Goal: Information Seeking & Learning: Learn about a topic

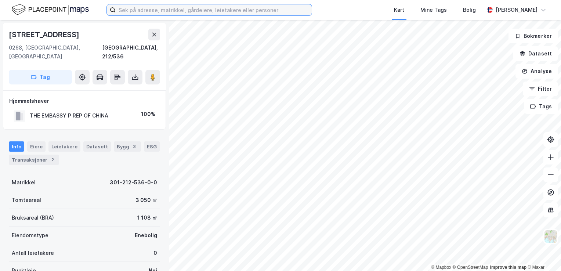
click at [148, 9] on input at bounding box center [214, 9] width 196 height 11
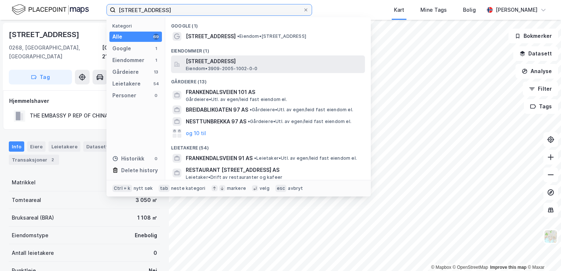
type input "[STREET_ADDRESS]"
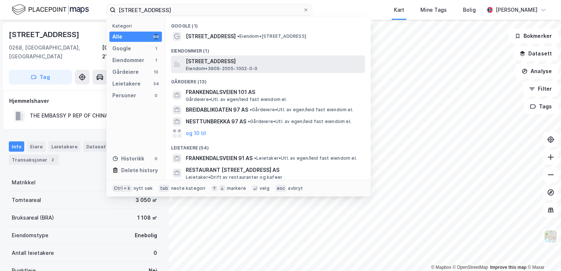
click at [208, 60] on span "[STREET_ADDRESS]" at bounding box center [274, 61] width 176 height 9
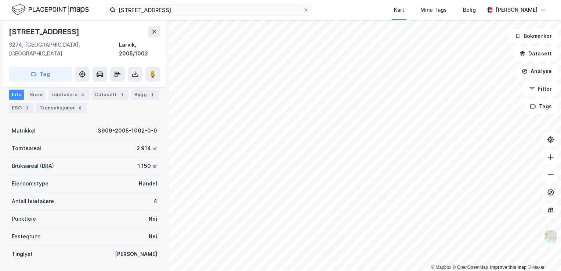
scroll to position [73, 0]
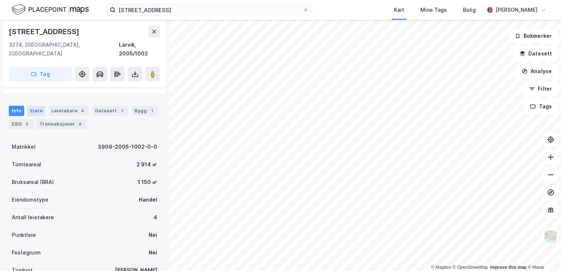
click at [35, 106] on div "Eiere" at bounding box center [36, 111] width 18 height 10
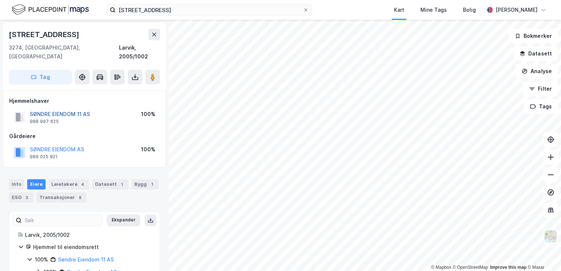
click at [0, 0] on button "SØNDRE EIENDOM 11 AS" at bounding box center [0, 0] width 0 height 0
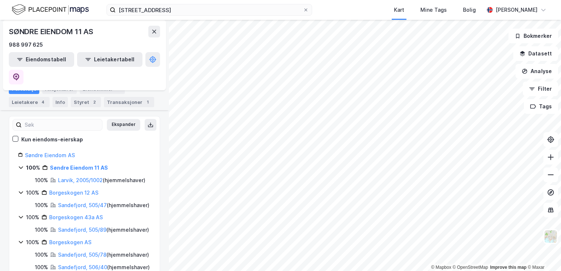
scroll to position [73, 0]
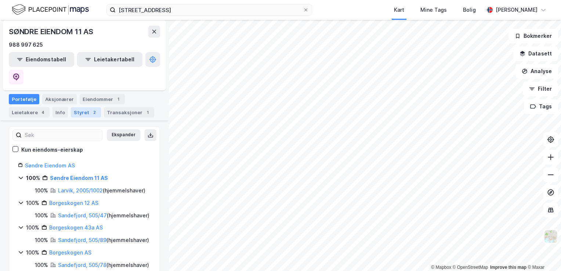
click at [79, 107] on div "Styret 2" at bounding box center [86, 112] width 30 height 10
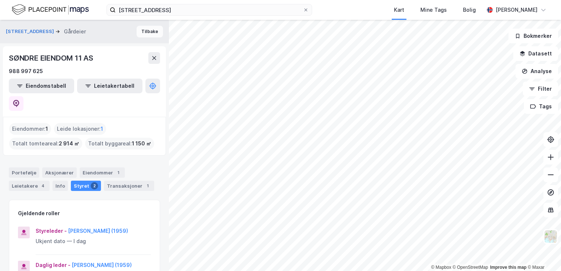
click at [144, 32] on button "Tilbake" at bounding box center [149, 32] width 26 height 12
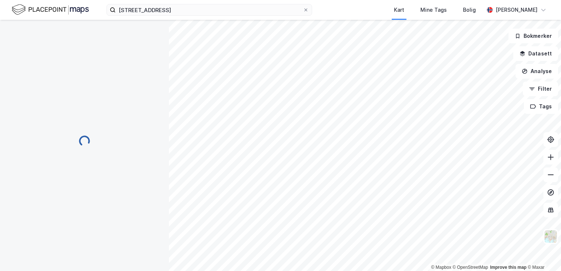
scroll to position [0, 0]
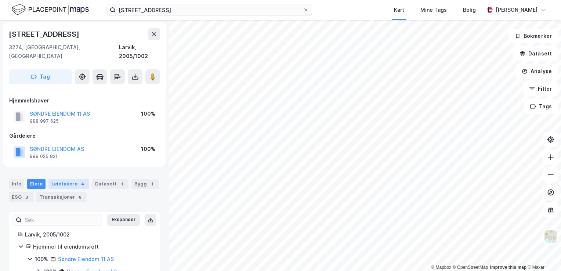
click at [68, 179] on div "Leietakere 4" at bounding box center [68, 184] width 41 height 10
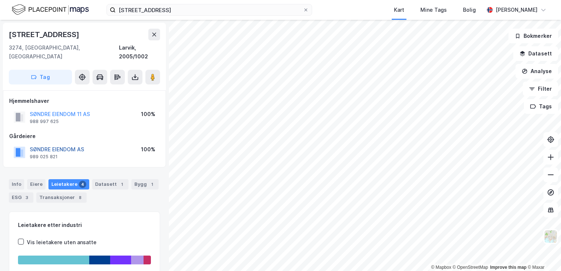
click at [0, 0] on button "SØNDRE EIENDOM AS" at bounding box center [0, 0] width 0 height 0
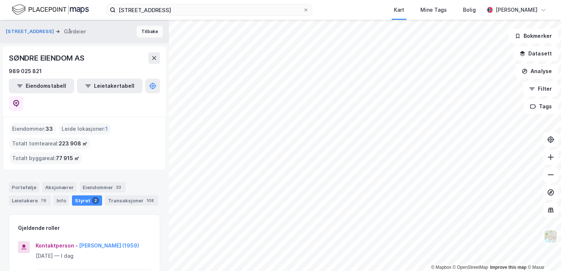
click at [137, 32] on button "Tilbake" at bounding box center [149, 32] width 26 height 12
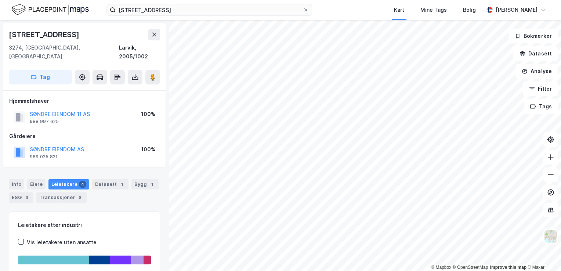
scroll to position [1, 0]
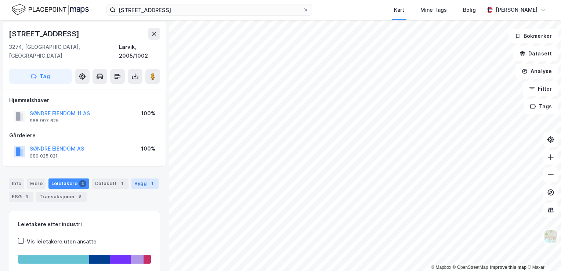
click at [148, 180] on div "1" at bounding box center [151, 183] width 7 height 7
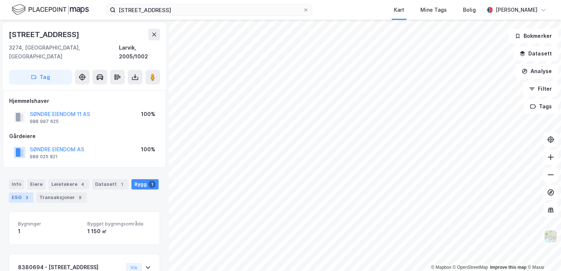
click at [22, 192] on div "ESG 3" at bounding box center [21, 197] width 25 height 10
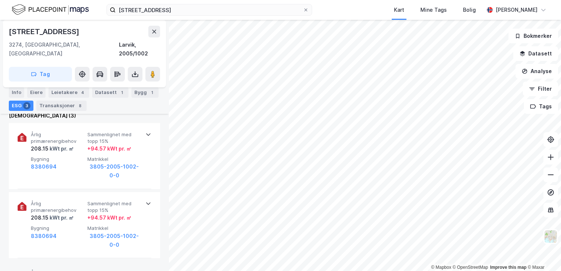
scroll to position [257, 0]
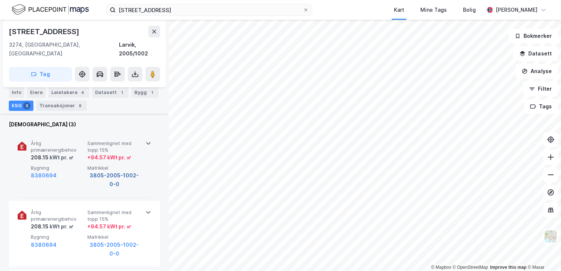
click at [100, 171] on button "3805-2005-1002-0-0" at bounding box center [114, 180] width 54 height 18
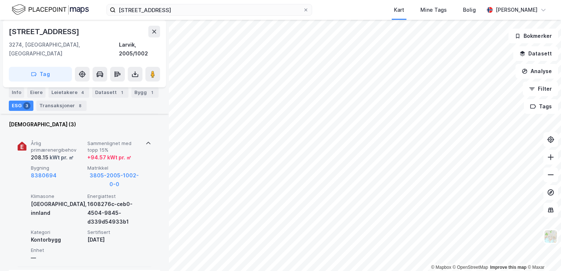
click at [145, 140] on icon at bounding box center [148, 143] width 6 height 6
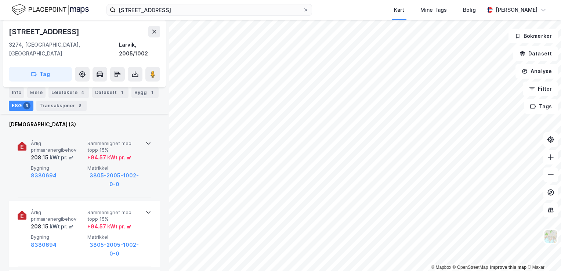
click at [95, 153] on div "+ 94.57 kWt pr. ㎡" at bounding box center [109, 157] width 44 height 9
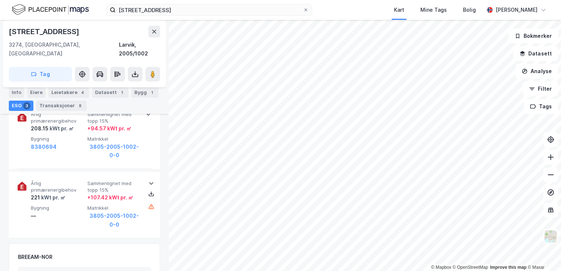
scroll to position [440, 0]
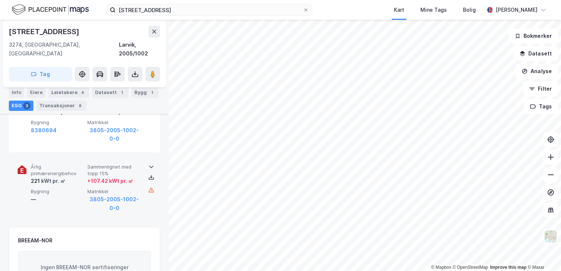
click at [128, 176] on div "+ 107.42 kWt pr. ㎡" at bounding box center [110, 180] width 46 height 9
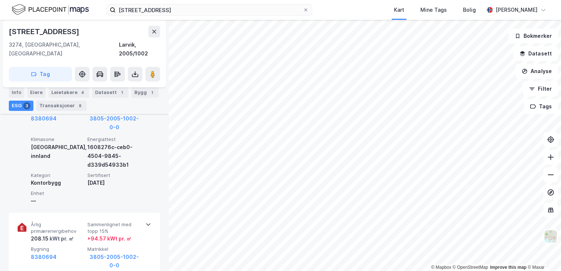
scroll to position [330, 0]
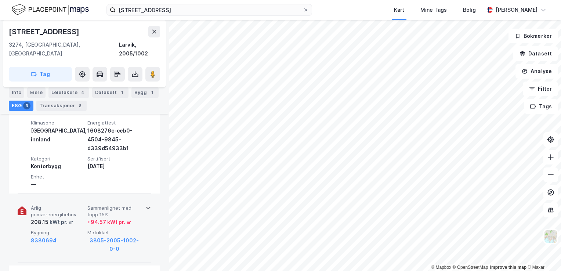
click at [115, 218] on div "+ 94.57 kWt pr. ㎡" at bounding box center [109, 222] width 44 height 9
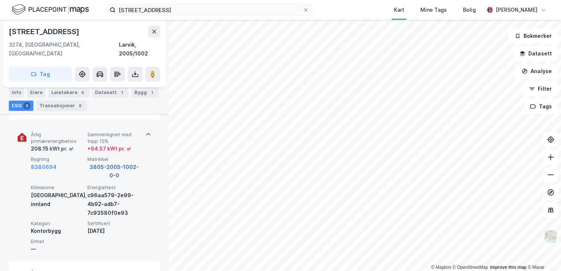
scroll to position [367, 0]
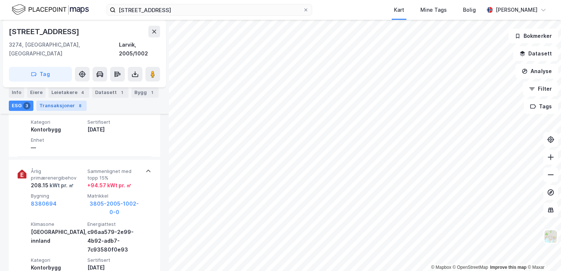
click at [60, 101] on div "Transaksjoner 8" at bounding box center [61, 106] width 50 height 10
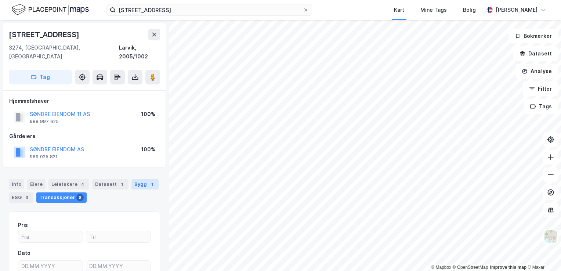
click at [135, 179] on div "Bygg 1" at bounding box center [144, 184] width 27 height 10
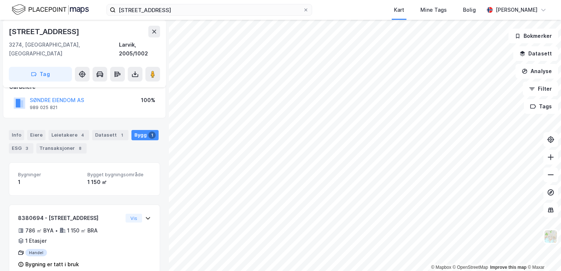
scroll to position [55, 0]
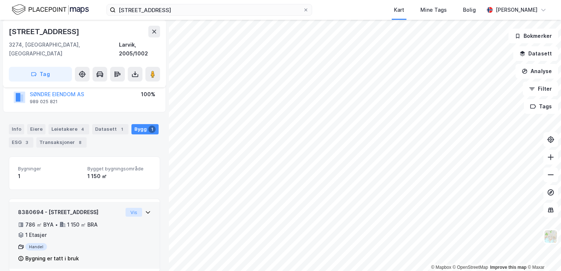
click at [128, 208] on button "Vis" at bounding box center [133, 212] width 17 height 9
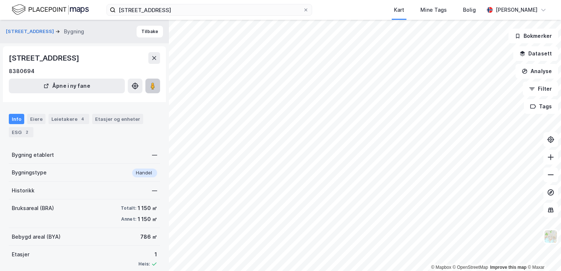
click at [148, 87] on button at bounding box center [152, 86] width 15 height 15
click at [154, 85] on image at bounding box center [152, 85] width 4 height 7
click at [157, 32] on div "Frankendalsveien 97 Bygning [GEOGRAPHIC_DATA]" at bounding box center [84, 31] width 169 height 23
click at [154, 31] on button "Tilbake" at bounding box center [149, 32] width 26 height 12
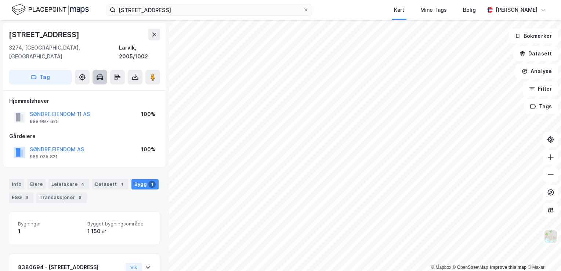
click at [101, 78] on icon at bounding box center [102, 79] width 2 height 2
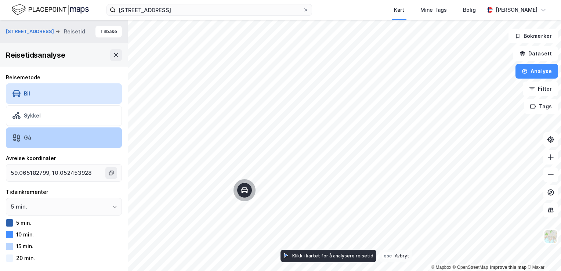
click at [45, 131] on div "Gå" at bounding box center [64, 137] width 116 height 21
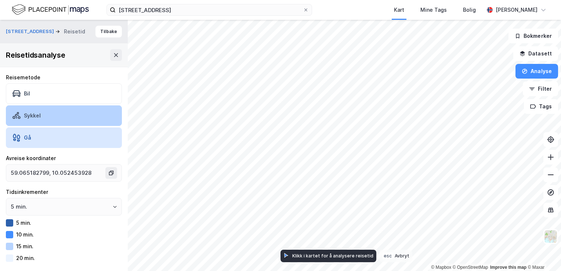
click at [63, 112] on div "Sykkel" at bounding box center [64, 115] width 116 height 21
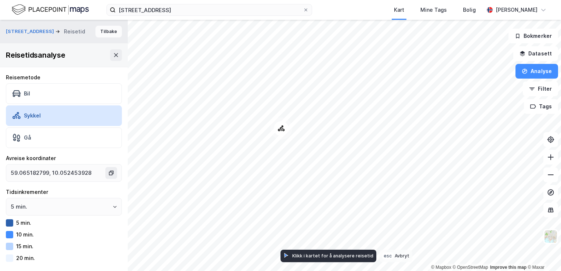
click at [107, 28] on button "Tilbake" at bounding box center [108, 32] width 26 height 12
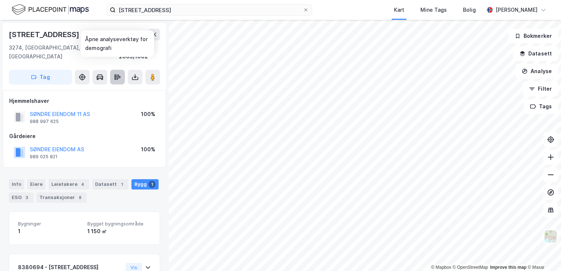
click at [116, 74] on icon at bounding box center [116, 75] width 4 height 2
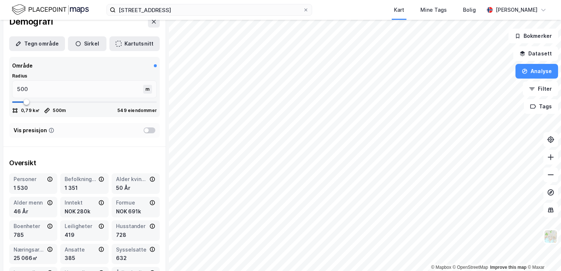
scroll to position [73, 0]
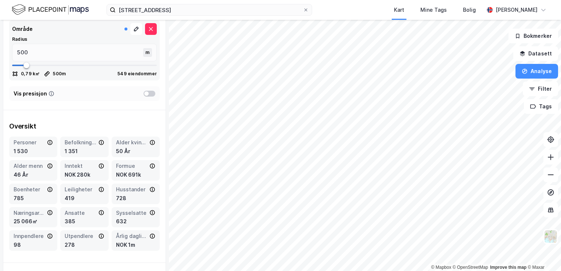
type input "716"
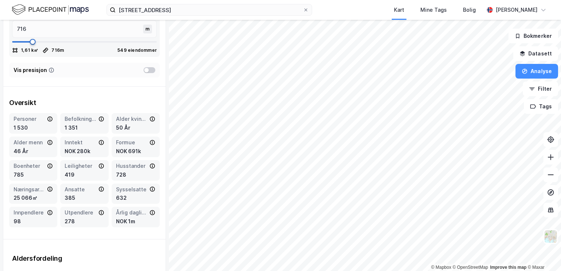
click at [32, 45] on span at bounding box center [33, 42] width 6 height 6
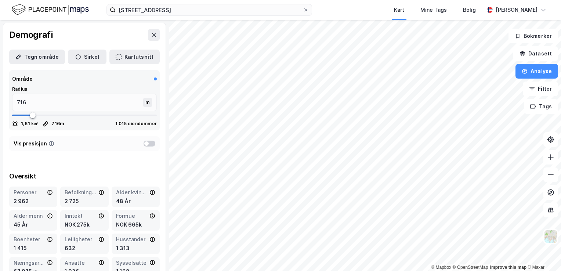
scroll to position [37, 0]
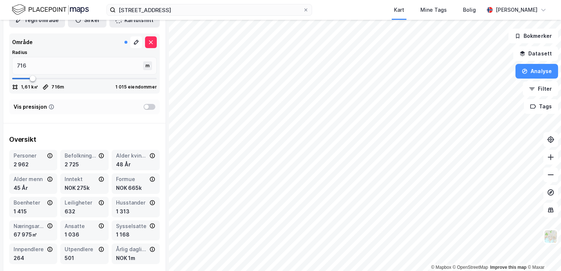
type input "940"
click at [36, 79] on span at bounding box center [33, 79] width 6 height 6
type input "940"
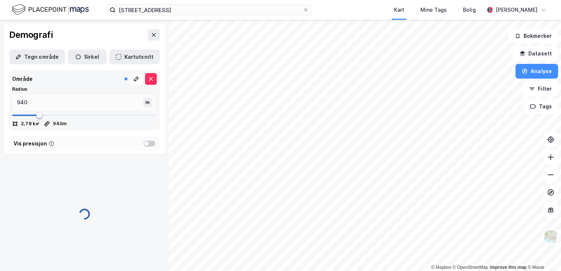
scroll to position [0, 0]
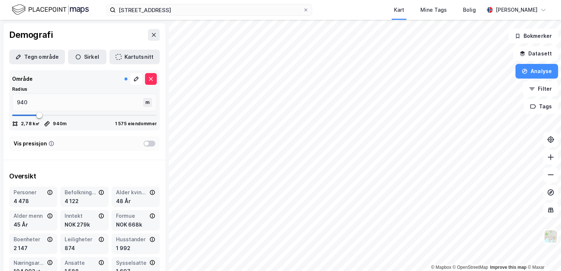
type input "1124"
click at [42, 113] on span at bounding box center [39, 115] width 6 height 6
type input "1124"
type input "1111"
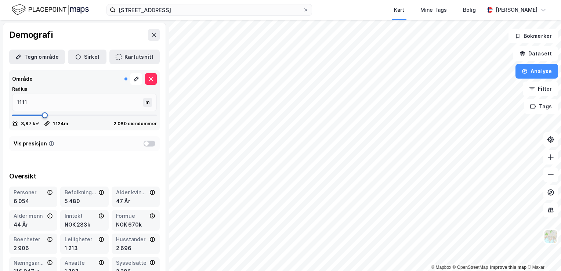
type input "1085"
type input "1071"
type input "1058"
type input "1045"
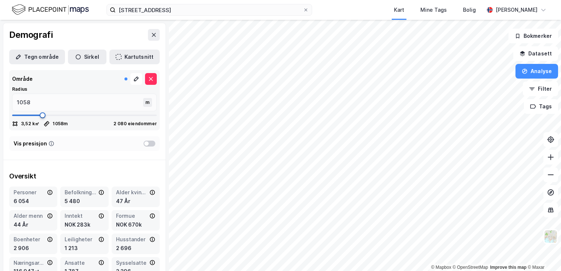
type input "1045"
type input "1032"
type input "1019"
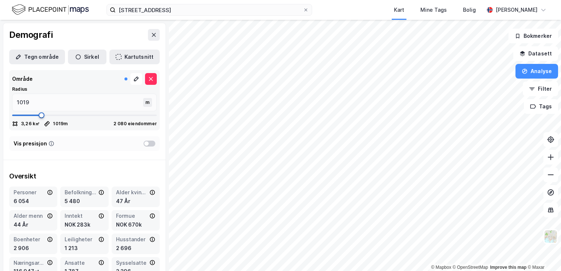
type input "1006"
click at [40, 115] on span at bounding box center [41, 115] width 6 height 6
click at [151, 35] on icon at bounding box center [154, 35] width 6 height 6
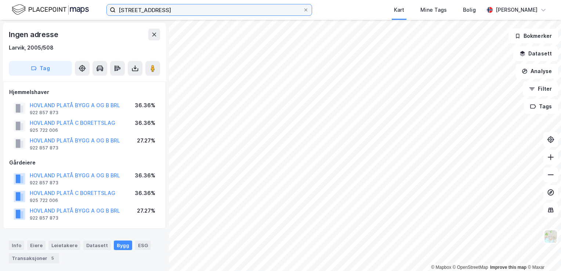
click at [175, 8] on input "[STREET_ADDRESS]" at bounding box center [209, 9] width 187 height 11
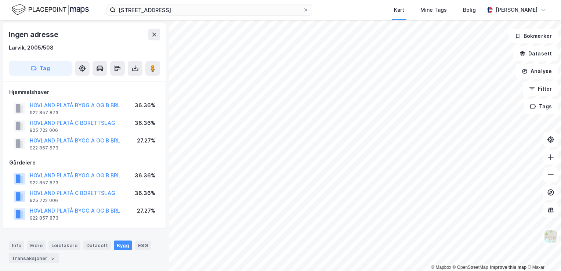
click at [125, 139] on div "HOVLAND PLATÅ BYGG A OG B BRL 922 857 873 27.27%" at bounding box center [84, 144] width 150 height 18
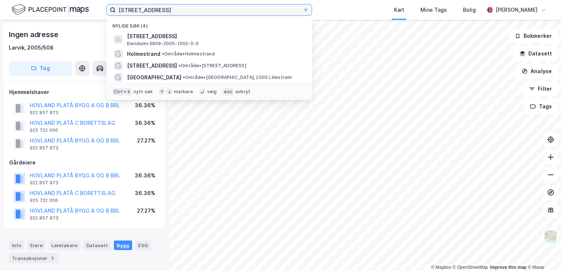
click at [174, 9] on input "[STREET_ADDRESS]" at bounding box center [209, 9] width 187 height 11
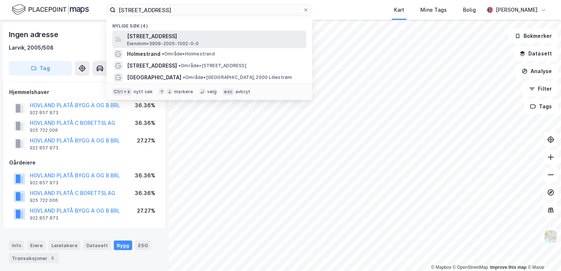
click at [241, 33] on span "[STREET_ADDRESS]" at bounding box center [215, 36] width 176 height 9
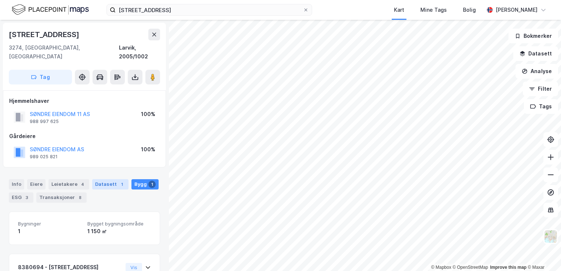
click at [109, 179] on div "Datasett 1" at bounding box center [110, 184] width 36 height 10
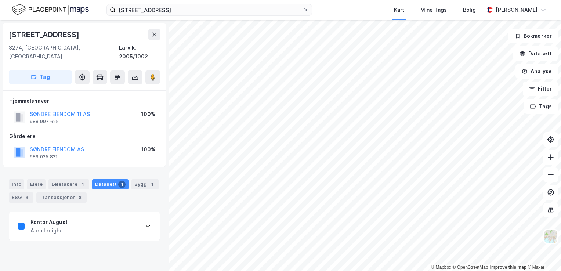
click at [146, 218] on div "Kontor August Arealledighet" at bounding box center [84, 226] width 150 height 29
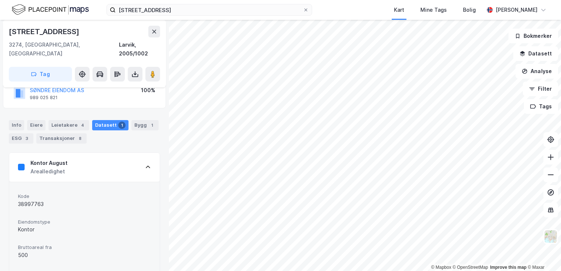
scroll to position [110, 0]
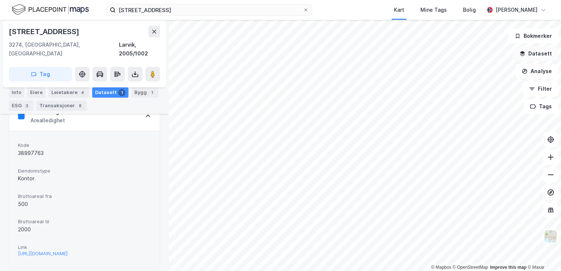
click at [548, 54] on button "Datasett" at bounding box center [535, 53] width 45 height 15
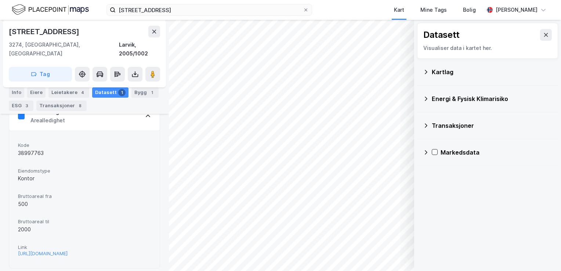
click at [441, 69] on div "Kartlag" at bounding box center [491, 72] width 120 height 9
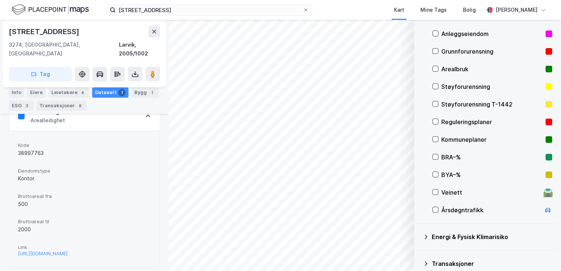
scroll to position [37, 0]
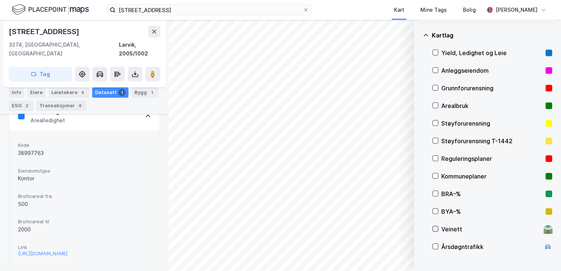
click at [433, 227] on icon at bounding box center [435, 228] width 5 height 5
click at [438, 245] on div "Årsdøgntrafikk" at bounding box center [492, 247] width 120 height 18
click at [390, 252] on button "Vis" at bounding box center [376, 252] width 61 height 12
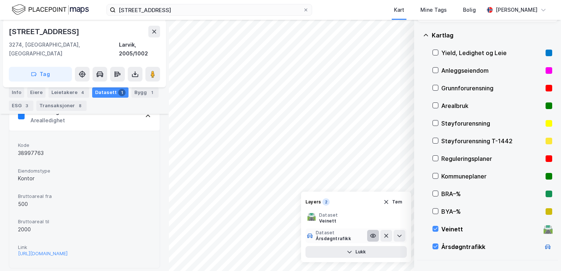
click at [370, 233] on icon at bounding box center [373, 236] width 6 height 6
click at [116, 126] on div "© Mapbox © OpenStreetMap Improve this map © Maxar Datasett Visualiser data i ka…" at bounding box center [280, 145] width 561 height 251
click at [319, 193] on div "© Mapbox © OpenStreetMap Improve this map © Maxar Datasett Visualiser data i ka…" at bounding box center [280, 145] width 561 height 251
click at [215, 0] on html "Frankendalsveien 97 Kart Mine Tags Bolig [PERSON_NAME] © Mapbox © OpenStreetMap…" at bounding box center [280, 135] width 561 height 271
click at [328, 270] on html "Frankendalsveien 97 Kart Mine Tags Bolig [PERSON_NAME] © Mapbox © OpenStreetMap…" at bounding box center [280, 135] width 561 height 271
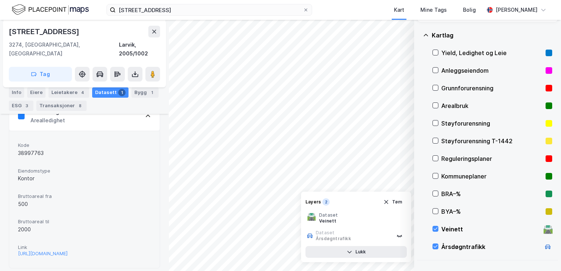
click at [483, 179] on div "© Mapbox © OpenStreetMap Improve this map © Maxar Datasett Visualiser data i ka…" at bounding box center [280, 145] width 561 height 251
click at [372, 249] on button "Lukk" at bounding box center [355, 252] width 101 height 12
click at [437, 140] on icon at bounding box center [435, 140] width 5 height 5
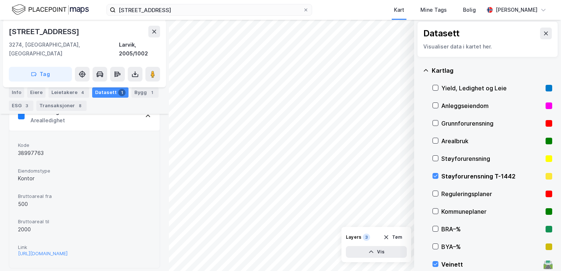
scroll to position [0, 0]
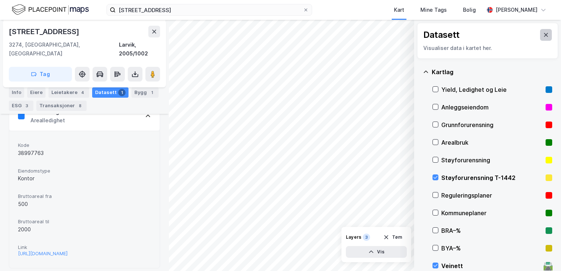
click at [543, 34] on icon at bounding box center [546, 35] width 6 height 6
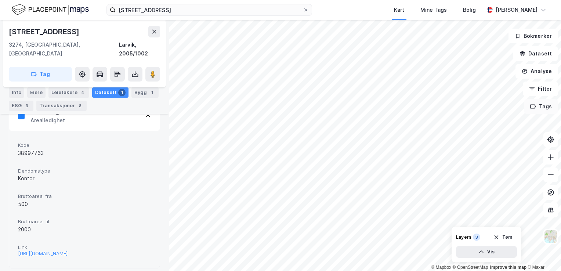
click at [541, 113] on button "Tags" at bounding box center [541, 106] width 34 height 15
click at [542, 105] on button "Tags" at bounding box center [541, 106] width 34 height 15
click at [543, 105] on button "Tags" at bounding box center [541, 106] width 34 height 15
click at [507, 110] on icon at bounding box center [509, 111] width 6 height 6
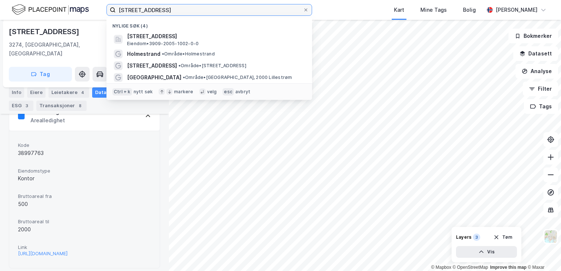
drag, startPoint x: 179, startPoint y: 9, endPoint x: 116, endPoint y: 6, distance: 62.8
click at [78, 18] on div "Frankendalsveien 97 [GEOGRAPHIC_DATA] (4) [STREET_ADDRESS] Eiendom • 3909-2005-…" at bounding box center [280, 10] width 561 height 20
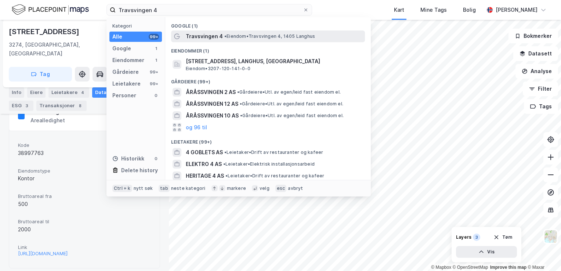
click at [296, 38] on span "• Eiendom • [STREET_ADDRESS]" at bounding box center [269, 36] width 91 height 6
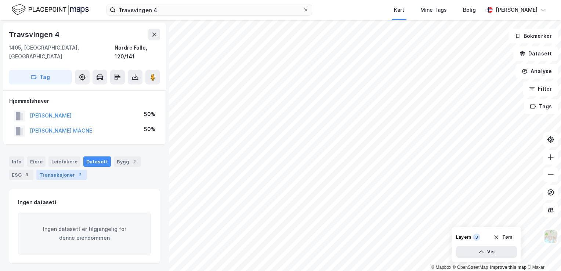
click at [64, 169] on div "Transaksjoner 2" at bounding box center [61, 174] width 50 height 10
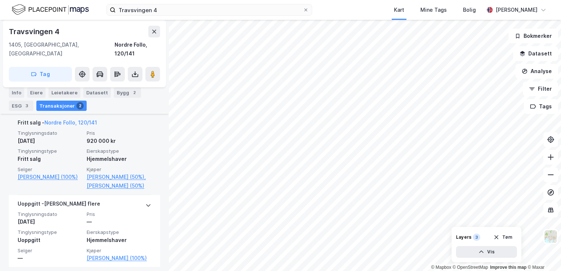
scroll to position [208, 0]
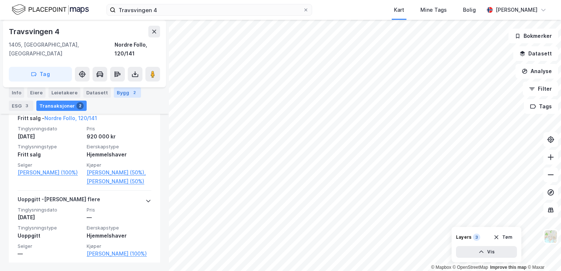
click at [119, 91] on div "Bygg 2" at bounding box center [127, 92] width 27 height 10
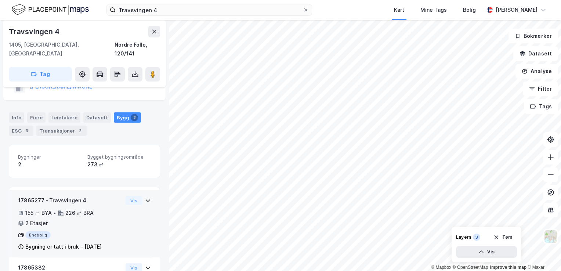
scroll to position [15, 0]
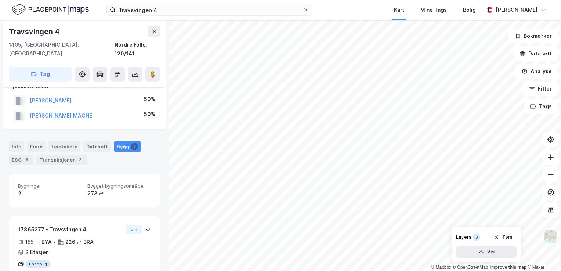
click at [356, 270] on html "Travsvingen 4 Kart Mine Tags Bolig [PERSON_NAME] © Mapbox © OpenStreetMap Impro…" at bounding box center [280, 135] width 561 height 271
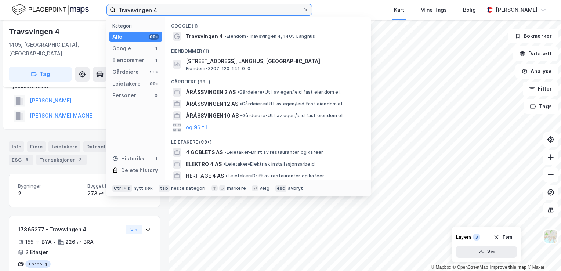
drag, startPoint x: 162, startPoint y: 7, endPoint x: 75, endPoint y: 23, distance: 88.5
click at [75, 23] on div "Travsvingen 4 Kategori Alle 99+ Google 1 Eiendommer 1 Gårdeiere 99+ Leietakere …" at bounding box center [280, 135] width 561 height 271
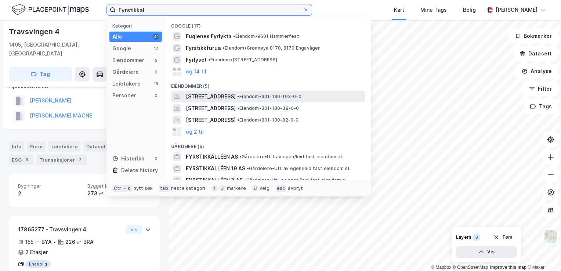
type input "Fyrstikkal"
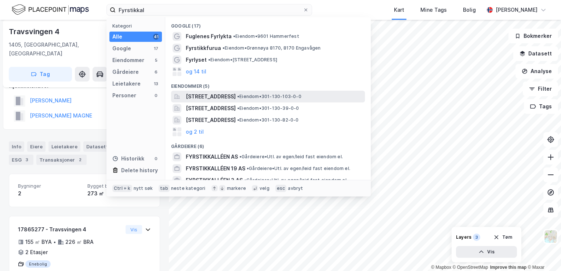
click at [222, 97] on span "[STREET_ADDRESS]" at bounding box center [211, 96] width 50 height 9
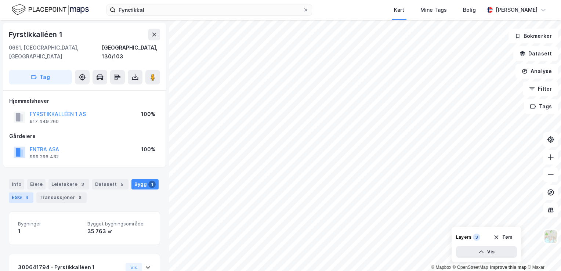
click at [24, 194] on div "4" at bounding box center [26, 197] width 7 height 7
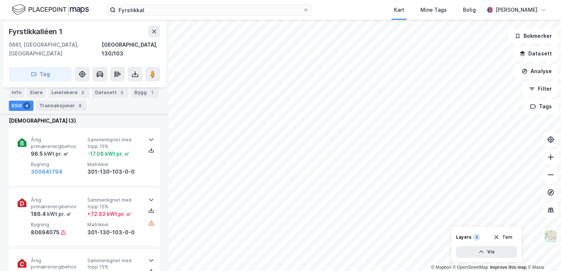
scroll to position [257, 0]
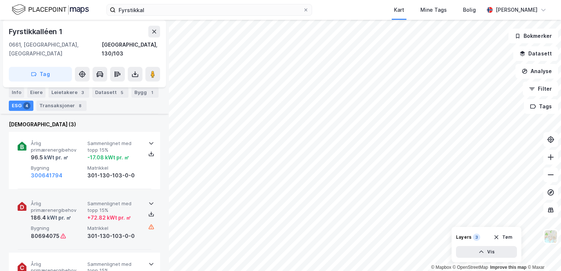
click at [100, 213] on div "+ 72.82 kWt pr. ㎡" at bounding box center [109, 217] width 44 height 9
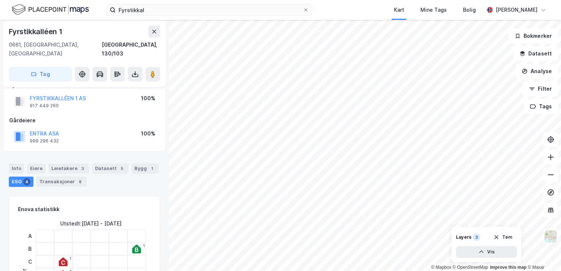
scroll to position [0, 0]
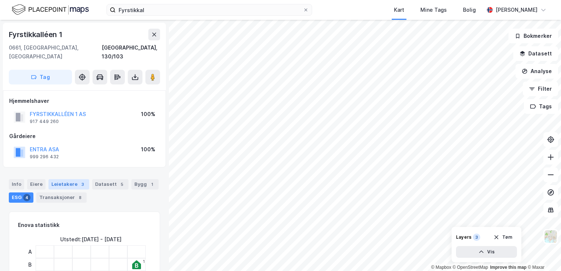
click at [68, 179] on div "Leietakere 3" at bounding box center [68, 184] width 41 height 10
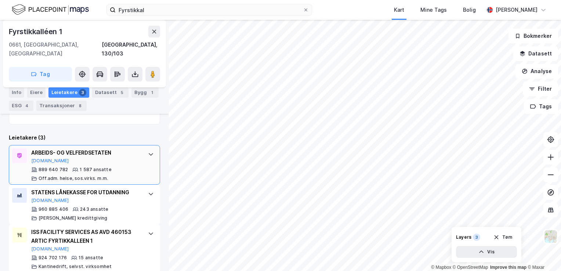
scroll to position [191, 0]
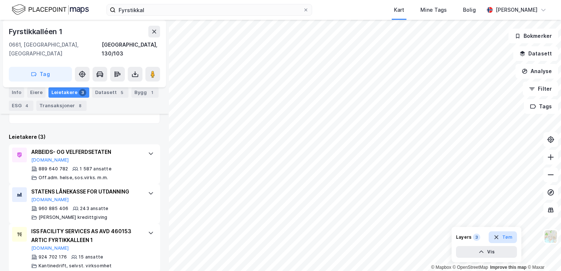
click at [506, 237] on button "Tøm" at bounding box center [502, 237] width 28 height 12
